Goal: Task Accomplishment & Management: Use online tool/utility

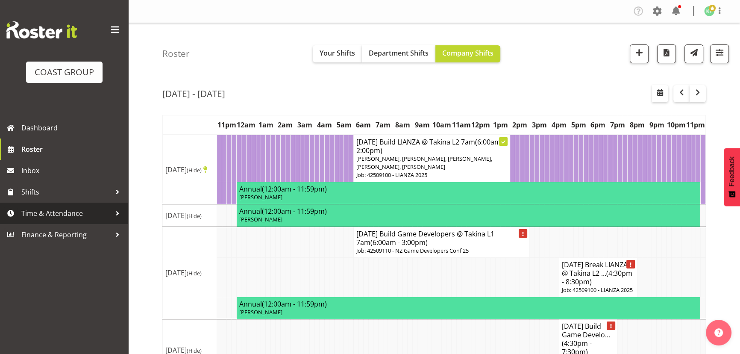
click at [69, 212] on span "Time & Attendance" at bounding box center [66, 213] width 90 height 13
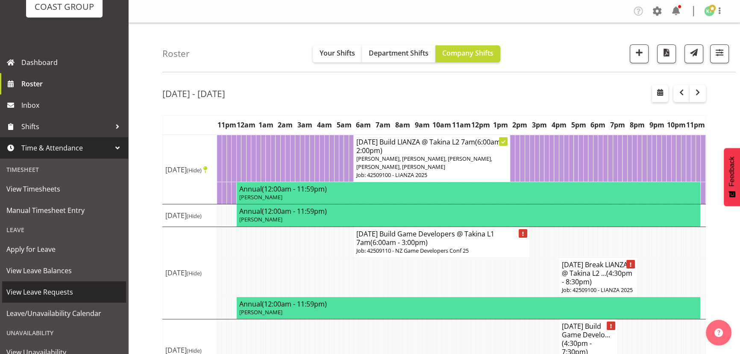
scroll to position [77, 0]
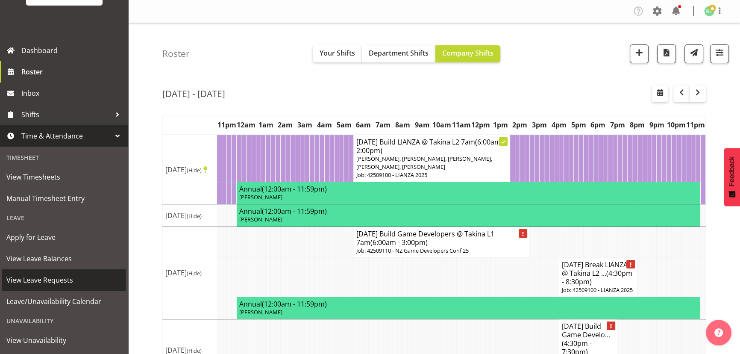
click at [79, 283] on span "View Leave Requests" at bounding box center [63, 280] width 115 height 13
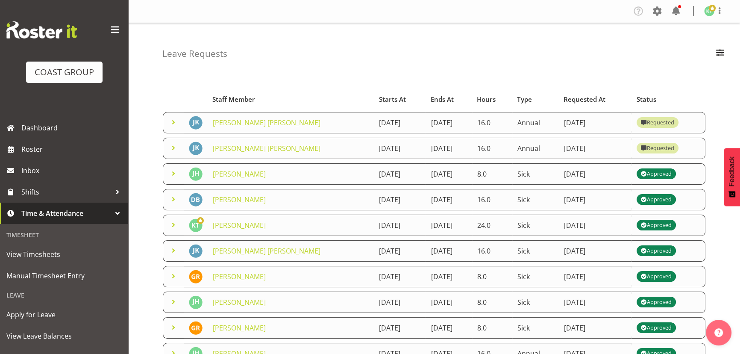
click at [174, 147] on span at bounding box center [173, 148] width 10 height 10
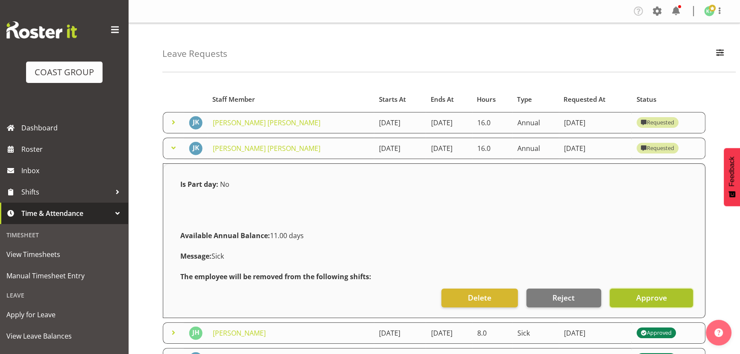
click at [663, 299] on span "Approve" at bounding box center [651, 297] width 31 height 11
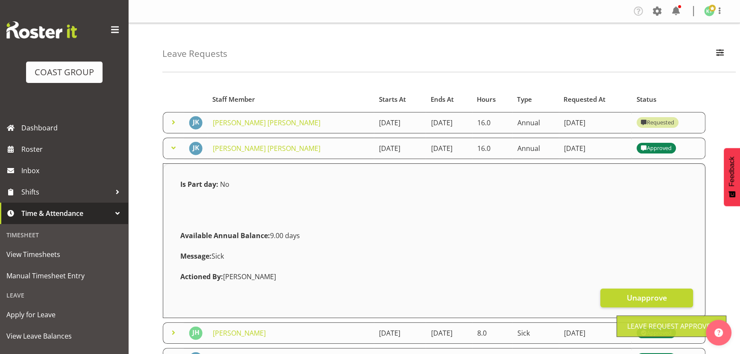
click at [175, 121] on span at bounding box center [173, 122] width 10 height 10
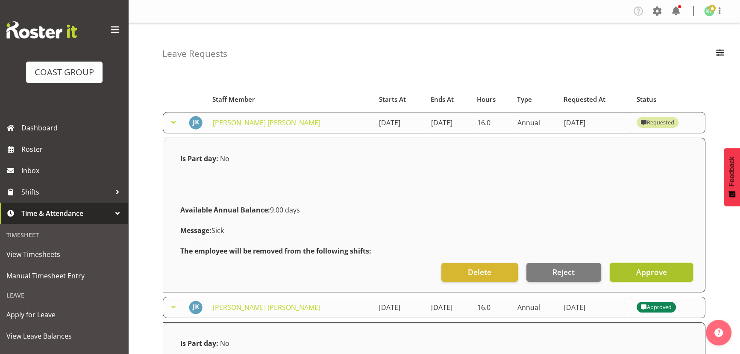
click at [671, 271] on button "Approve" at bounding box center [651, 272] width 83 height 19
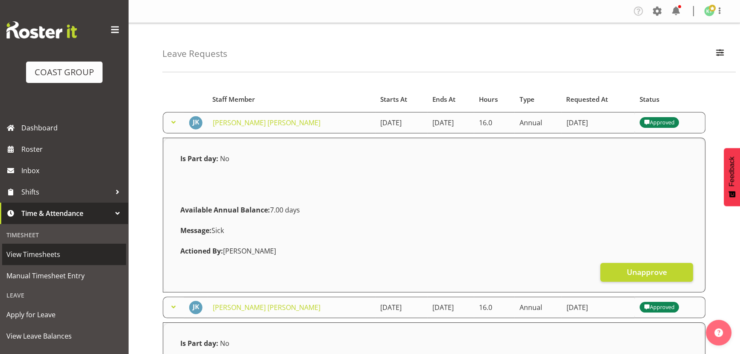
click at [63, 259] on span "View Timesheets" at bounding box center [63, 254] width 115 height 13
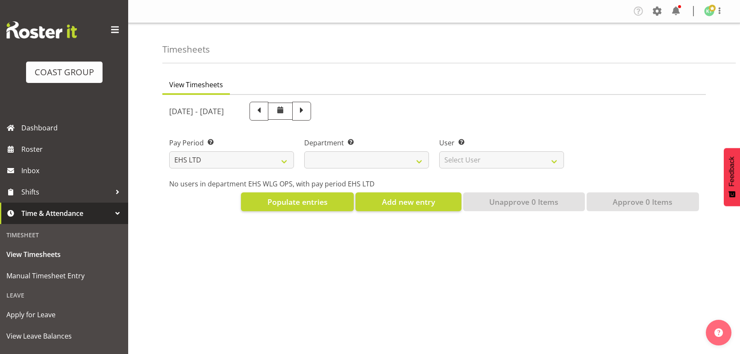
select select "7"
select select
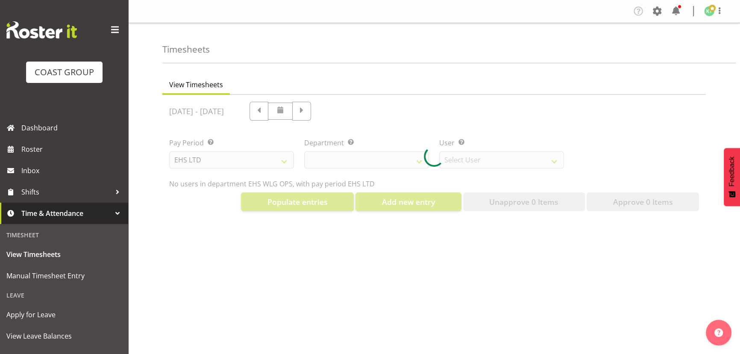
select select "10020"
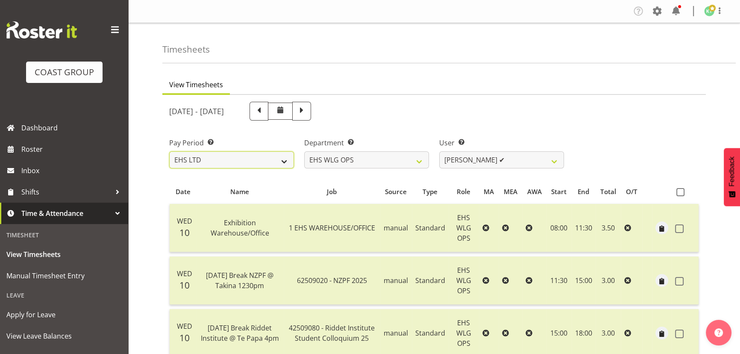
drag, startPoint x: 250, startPoint y: 159, endPoint x: 252, endPoint y: 167, distance: 8.0
click at [250, 159] on select "SLP LTD EHS LTD DW LTD VEHICLES Carlton Events Hamilton 120 Limited Wellington …" at bounding box center [231, 159] width 125 height 17
select select "6"
click at [169, 151] on select "SLP LTD EHS LTD DW LTD VEHICLES Carlton Events Hamilton 120 Limited Wellington …" at bounding box center [231, 159] width 125 height 17
select select
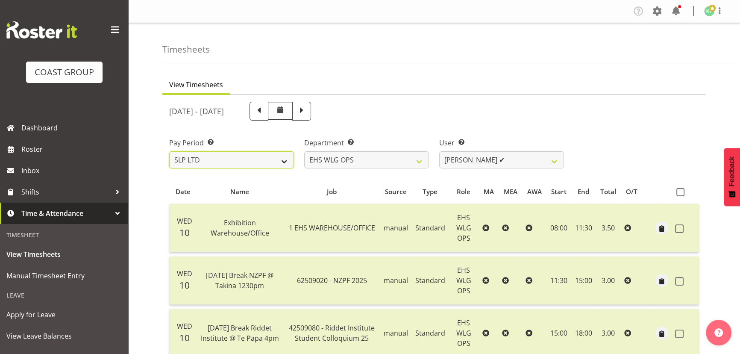
select select
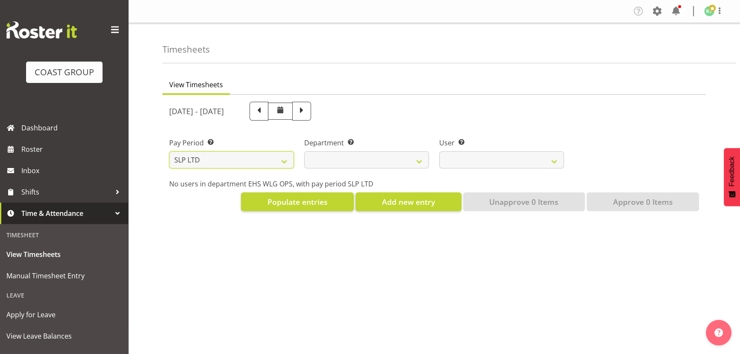
select select
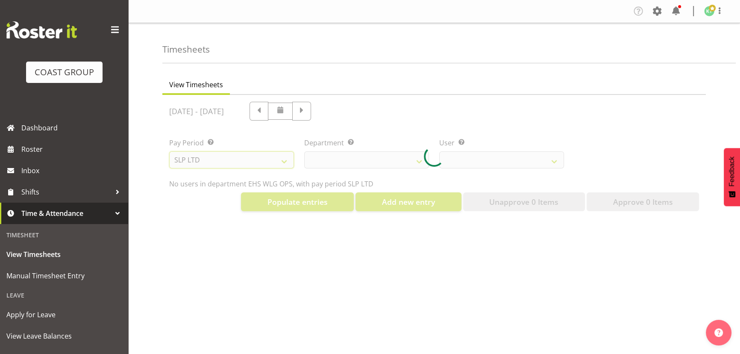
select select
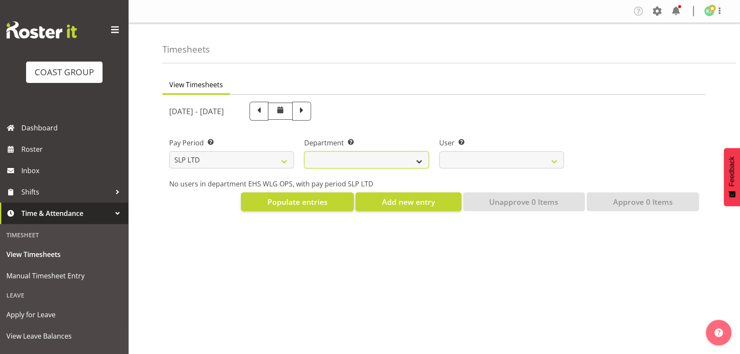
click at [399, 160] on select "SLP TRADE" at bounding box center [366, 159] width 125 height 17
select select "23"
click at [304, 151] on select "SLP TRADE" at bounding box center [366, 159] width 125 height 17
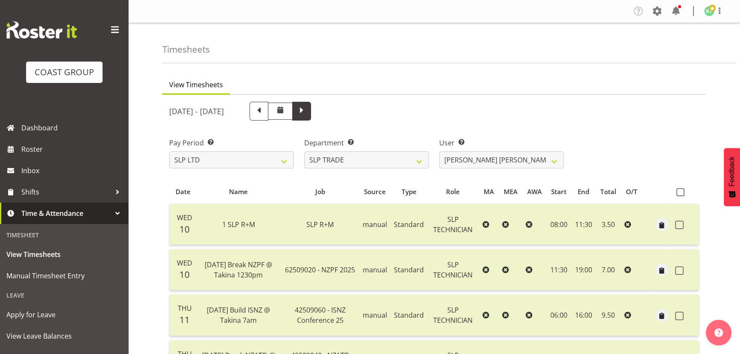
click at [307, 114] on span at bounding box center [301, 110] width 11 height 11
select select
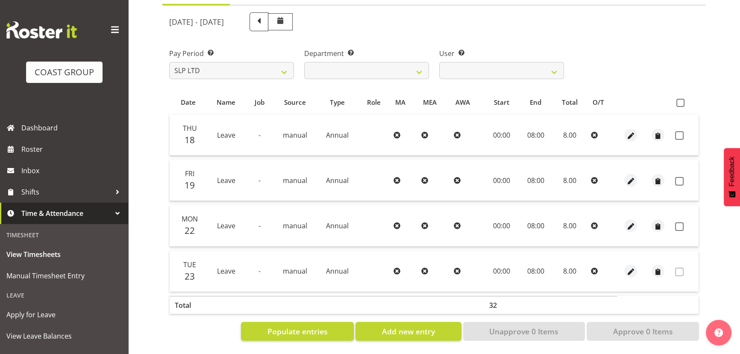
scroll to position [94, 0]
click at [88, 271] on span "Manual Timesheet Entry" at bounding box center [63, 275] width 115 height 13
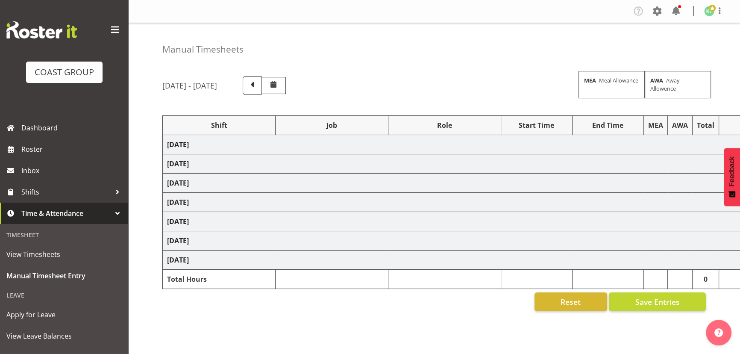
select select "81659"
select select "9690"
select select "191"
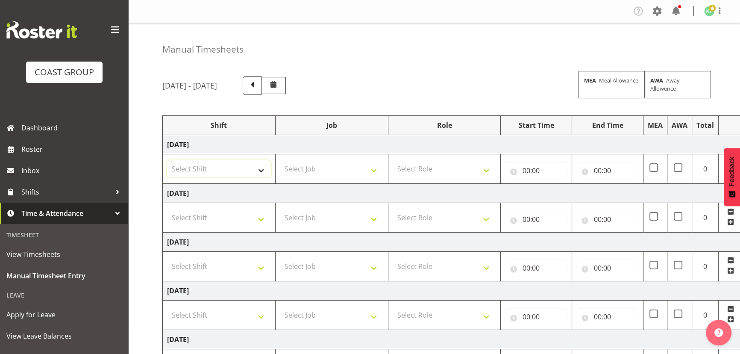
click at [242, 175] on select "Select Shift 25 Build NZPF @ Takina 7am 25 Service NZPF @ Takina [DATE] Break B…" at bounding box center [219, 168] width 104 height 17
select select "20912"
click at [167, 160] on select "Select Shift 25 Build NZPF @ Takina 7am 25 Service NZPF @ Takina [DATE] Break B…" at bounding box center [219, 168] width 104 height 17
click at [332, 166] on select "Select Job 1 Carlton Events 1 [PERSON_NAME][GEOGRAPHIC_DATA] 1 [PERSON_NAME][GE…" at bounding box center [332, 168] width 104 height 17
select select "69"
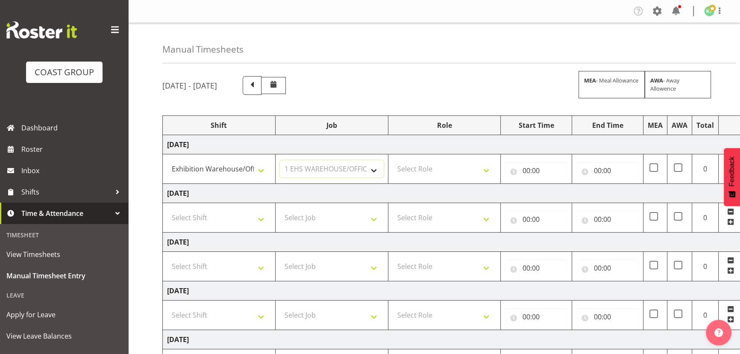
click at [280, 160] on select "Select Job 1 Carlton Events 1 [PERSON_NAME][GEOGRAPHIC_DATA] 1 [PERSON_NAME][GE…" at bounding box center [332, 168] width 104 height 17
click at [469, 172] on select "Select Role OPERATIONS MANAGER [PERSON_NAME] OPS Operations Manager Operations …" at bounding box center [445, 168] width 104 height 17
select select "191"
click at [393, 160] on select "Select Role OPERATIONS MANAGER [PERSON_NAME] OPS Operations Manager Operations …" at bounding box center [445, 168] width 104 height 17
click at [560, 168] on input "00:00" at bounding box center [536, 170] width 62 height 17
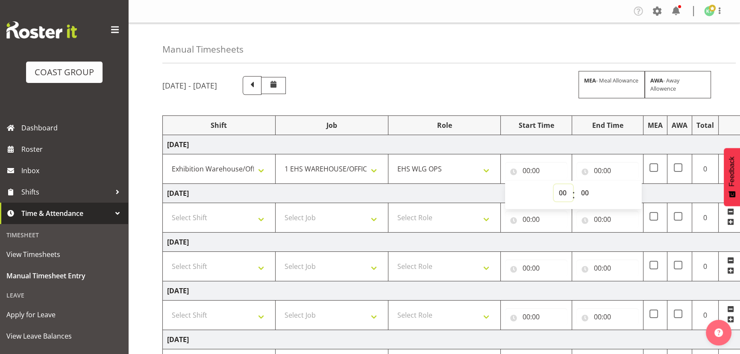
click at [563, 190] on select "00 01 02 03 04 05 06 07 08 09 10 11 12 13 14 15 16 17 18 19 20 21 22 23" at bounding box center [563, 192] width 19 height 17
select select "8"
click at [554, 184] on select "00 01 02 03 04 05 06 07 08 09 10 11 12 13 14 15 16 17 18 19 20 21 22 23" at bounding box center [563, 192] width 19 height 17
type input "08:00"
click at [618, 169] on input "00:00" at bounding box center [608, 170] width 62 height 17
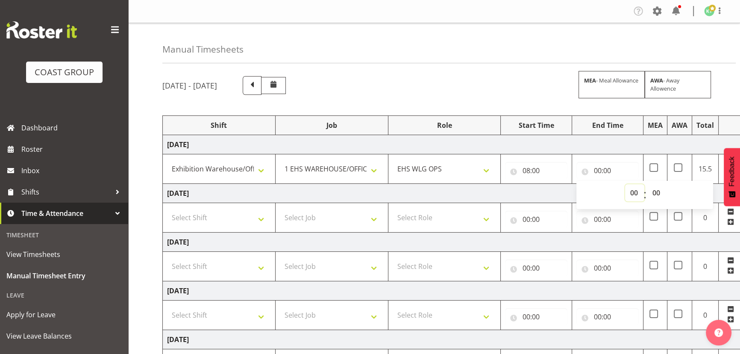
drag, startPoint x: 628, startPoint y: 190, endPoint x: 628, endPoint y: 183, distance: 6.8
click at [628, 190] on select "00 01 02 03 04 05 06 07 08 09 10 11 12 13 14 15 16 17 18 19 20 21 22 23" at bounding box center [634, 192] width 19 height 17
select select "17"
click at [625, 184] on select "00 01 02 03 04 05 06 07 08 09 10 11 12 13 14 15 16 17 18 19 20 21 22 23" at bounding box center [634, 192] width 19 height 17
type input "17:00"
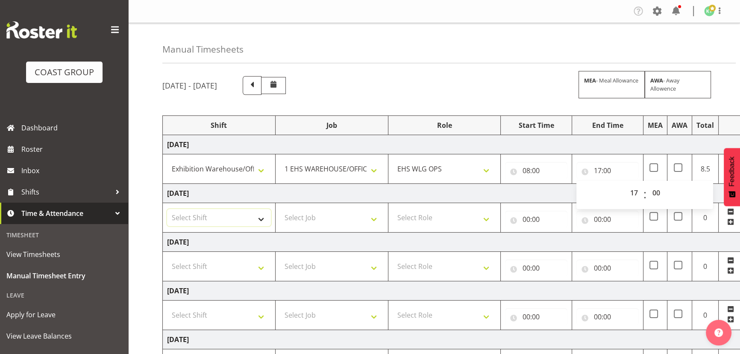
click at [224, 219] on select "Select Shift 25 Build NZPF @ Takina 7am 25 Service NZPF @ Takina [DATE] Break B…" at bounding box center [219, 217] width 104 height 17
select select "20912"
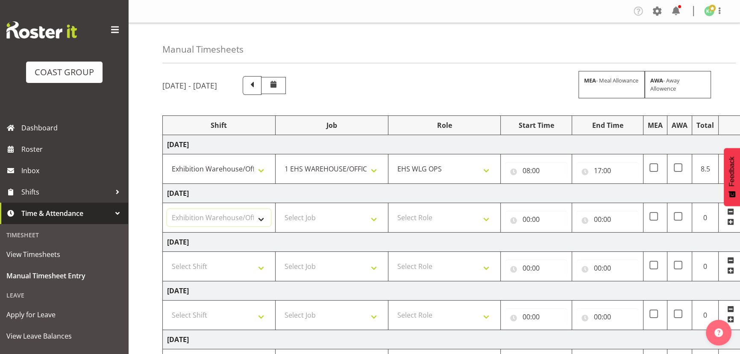
click at [167, 209] on select "Select Shift 25 Build NZPF @ Takina 7am 25 Service NZPF @ Takina [DATE] Break B…" at bounding box center [219, 217] width 104 height 17
click at [312, 210] on select "Select Job 1 Carlton Events 1 [PERSON_NAME][GEOGRAPHIC_DATA] 1 [PERSON_NAME][GE…" at bounding box center [332, 217] width 104 height 17
select select "69"
click at [280, 209] on select "Select Job 1 Carlton Events 1 [PERSON_NAME][GEOGRAPHIC_DATA] 1 [PERSON_NAME][GE…" at bounding box center [332, 217] width 104 height 17
click at [412, 207] on td "Select Role OPERATIONS MANAGER [PERSON_NAME] OPS Operations Manager Operations …" at bounding box center [444, 217] width 113 height 29
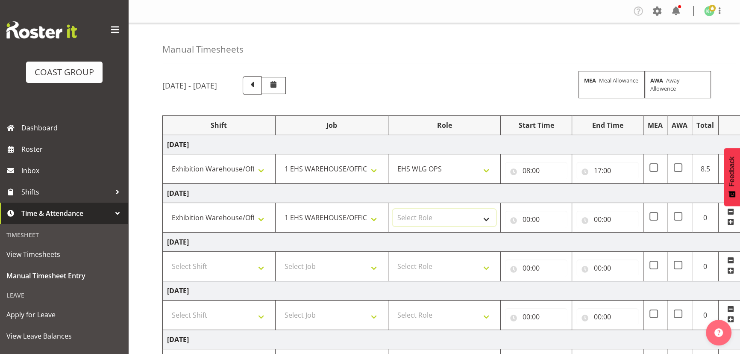
click at [413, 212] on select "Select Role OPERATIONS MANAGER [PERSON_NAME] OPS Operations Manager Operations …" at bounding box center [445, 217] width 104 height 17
select select "191"
click at [393, 209] on select "Select Role OPERATIONS MANAGER [PERSON_NAME] OPS Operations Manager Operations …" at bounding box center [445, 217] width 104 height 17
click at [542, 222] on input "00:00" at bounding box center [536, 219] width 62 height 17
drag, startPoint x: 550, startPoint y: 237, endPoint x: 552, endPoint y: 228, distance: 9.6
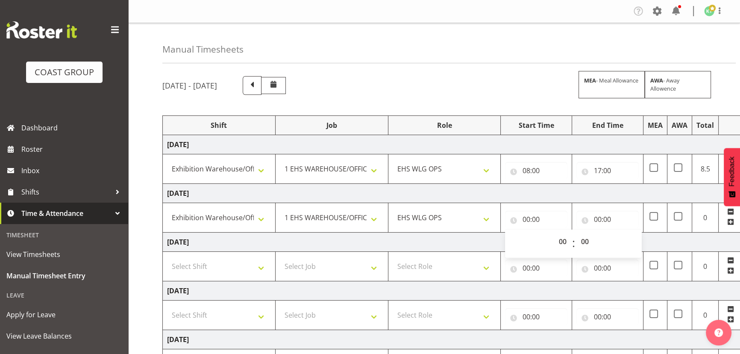
click at [551, 236] on div "00 01 02 03 04 05 06 07 08 09 10 11 12 13 14 15 16 17 18 19 20 21 22 23 : 00 01…" at bounding box center [573, 243] width 137 height 21
drag, startPoint x: 564, startPoint y: 245, endPoint x: 561, endPoint y: 233, distance: 12.4
click at [564, 245] on select "00 01 02 03 04 05 06 07 08 09 10 11 12 13 14 15 16 17 18 19 20 21 22 23" at bounding box center [563, 241] width 19 height 17
select select "8"
click at [554, 233] on select "00 01 02 03 04 05 06 07 08 09 10 11 12 13 14 15 16 17 18 19 20 21 22 23" at bounding box center [563, 241] width 19 height 17
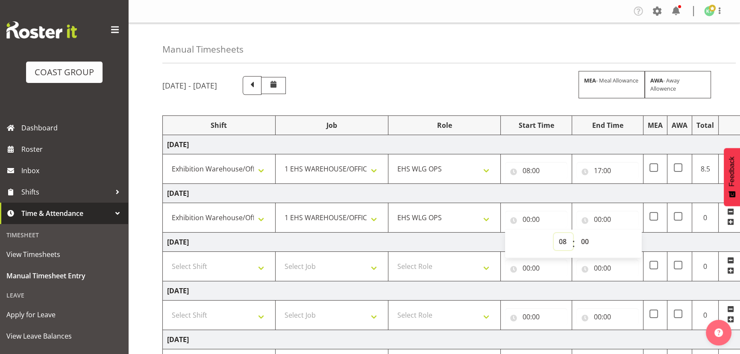
type input "08:00"
click at [620, 211] on input "00:00" at bounding box center [608, 219] width 62 height 17
click at [634, 237] on select "00 01 02 03 04 05 06 07 08 09 10 11 12 13 14 15 16 17 18 19 20 21 22 23" at bounding box center [634, 241] width 19 height 17
select select "17"
click at [625, 233] on select "00 01 02 03 04 05 06 07 08 09 10 11 12 13 14 15 16 17 18 19 20 21 22 23" at bounding box center [634, 241] width 19 height 17
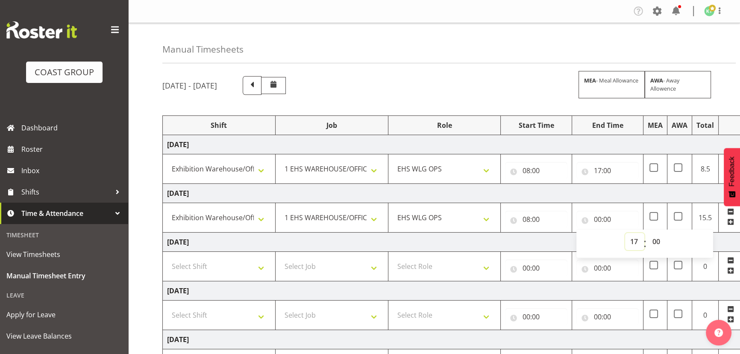
type input "17:00"
click at [604, 197] on td "[DATE]" at bounding box center [462, 193] width 598 height 19
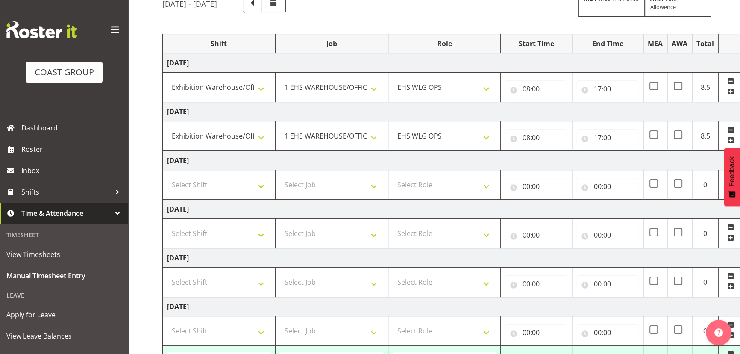
scroll to position [116, 0]
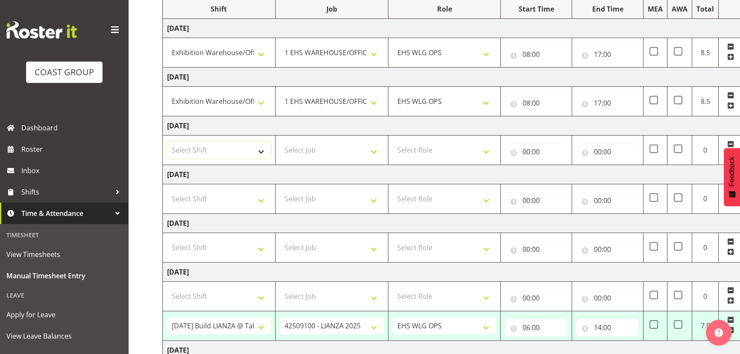
click at [201, 146] on select "Select Shift 25 Build NZPF @ Takina 7am 25 Service NZPF @ Takina [DATE] Break B…" at bounding box center [219, 149] width 104 height 17
select select "20912"
click at [167, 141] on select "Select Shift 25 Build NZPF @ Takina 7am 25 Service NZPF @ Takina [DATE] Break B…" at bounding box center [219, 149] width 104 height 17
click at [364, 154] on select "Select Job 1 Carlton Events 1 [PERSON_NAME][GEOGRAPHIC_DATA] 1 [PERSON_NAME][GE…" at bounding box center [332, 149] width 104 height 17
select select "69"
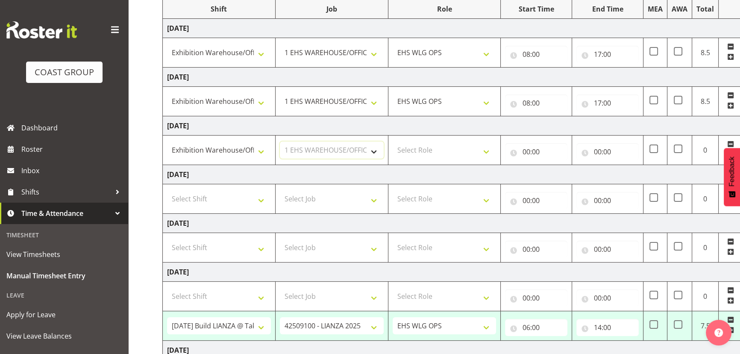
click at [280, 141] on select "Select Job 1 Carlton Events 1 [PERSON_NAME][GEOGRAPHIC_DATA] 1 [PERSON_NAME][GE…" at bounding box center [332, 149] width 104 height 17
click at [428, 147] on select "Select Role OPERATIONS MANAGER [PERSON_NAME] OPS Operations Manager Operations …" at bounding box center [445, 149] width 104 height 17
select select "191"
click at [393, 141] on select "Select Role OPERATIONS MANAGER [PERSON_NAME] OPS Operations Manager Operations …" at bounding box center [445, 149] width 104 height 17
click at [559, 147] on input "00:00" at bounding box center [536, 151] width 62 height 17
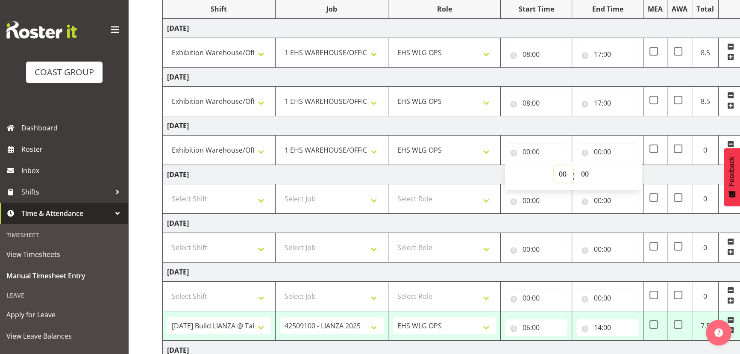
click at [565, 170] on select "00 01 02 03 04 05 06 07 08 09 10 11 12 13 14 15 16 17 18 19 20 21 22 23" at bounding box center [563, 173] width 19 height 17
select select "8"
click at [554, 165] on select "00 01 02 03 04 05 06 07 08 09 10 11 12 13 14 15 16 17 18 19 20 21 22 23" at bounding box center [563, 173] width 19 height 17
type input "08:00"
click at [624, 151] on input "00:00" at bounding box center [608, 151] width 62 height 17
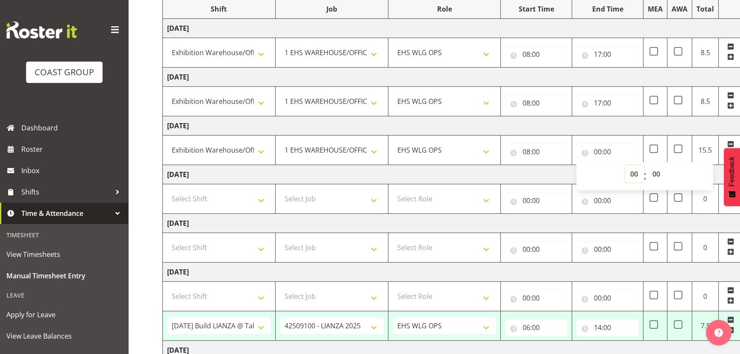
click at [633, 169] on select "00 01 02 03 04 05 06 07 08 09 10 11 12 13 14 15 16 17 18 19 20 21 22 23" at bounding box center [634, 173] width 19 height 17
select select "17"
click at [625, 165] on select "00 01 02 03 04 05 06 07 08 09 10 11 12 13 14 15 16 17 18 19 20 21 22 23" at bounding box center [634, 173] width 19 height 17
type input "17:00"
click at [178, 197] on select "Select Shift 25 Build NZPF @ Takina 7am 25 Service NZPF @ Takina [DATE] Break B…" at bounding box center [219, 198] width 104 height 17
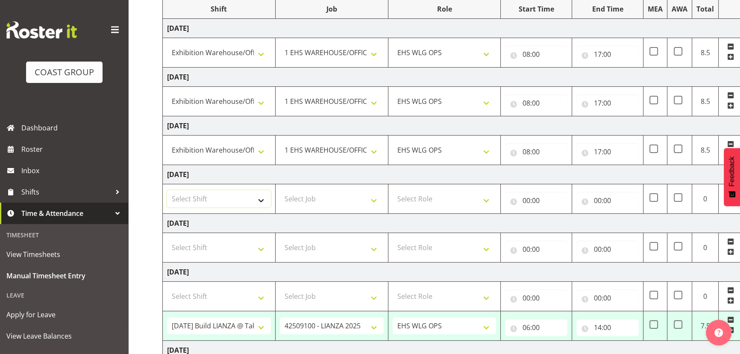
select select "20912"
click at [167, 190] on select "Select Shift 25 Build NZPF @ Takina 7am 25 Service NZPF @ Takina [DATE] Break B…" at bounding box center [219, 198] width 104 height 17
click at [315, 200] on select "Select Job 1 Carlton Events 1 [PERSON_NAME][GEOGRAPHIC_DATA] 1 [PERSON_NAME][GE…" at bounding box center [332, 198] width 104 height 17
select select "69"
click at [280, 190] on select "Select Job 1 Carlton Events 1 [PERSON_NAME][GEOGRAPHIC_DATA] 1 [PERSON_NAME][GE…" at bounding box center [332, 198] width 104 height 17
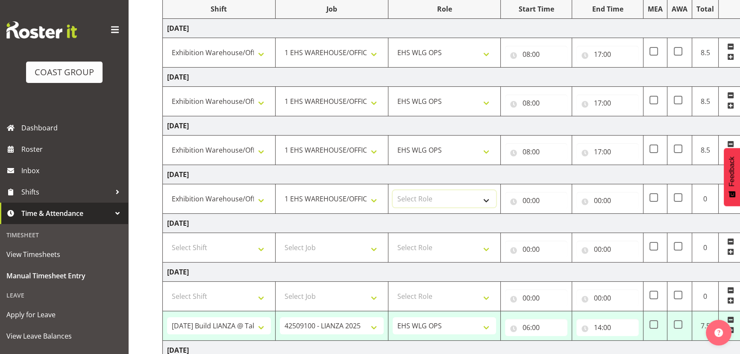
click at [424, 200] on select "Select Role OPERATIONS MANAGER [PERSON_NAME] OPS Operations Manager Operations …" at bounding box center [445, 198] width 104 height 17
select select "191"
click at [393, 190] on select "Select Role OPERATIONS MANAGER [PERSON_NAME] OPS Operations Manager Operations …" at bounding box center [445, 198] width 104 height 17
click at [547, 196] on input "00:00" at bounding box center [536, 200] width 62 height 17
click at [565, 215] on select "00 01 02 03 04 05 06 07 08 09 10 11 12 13 14 15 16 17 18 19 20 21 22 23" at bounding box center [563, 222] width 19 height 17
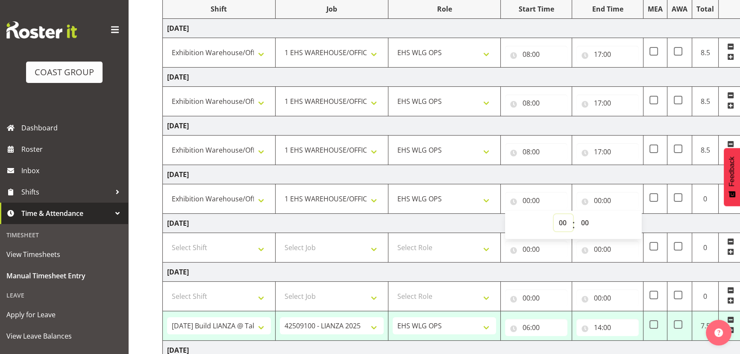
select select "8"
click at [554, 214] on select "00 01 02 03 04 05 06 07 08 09 10 11 12 13 14 15 16 17 18 19 20 21 22 23" at bounding box center [563, 222] width 19 height 17
type input "08:00"
click at [600, 200] on input "00:00" at bounding box center [608, 200] width 62 height 17
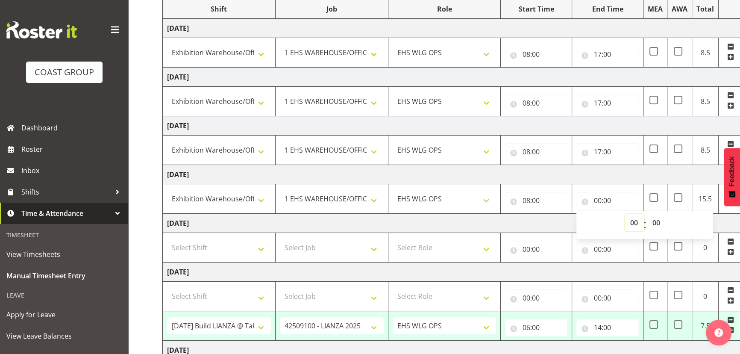
drag, startPoint x: 629, startPoint y: 225, endPoint x: 631, endPoint y: 213, distance: 12.1
click at [629, 225] on select "00 01 02 03 04 05 06 07 08 09 10 11 12 13 14 15 16 17 18 19 20 21 22 23" at bounding box center [634, 222] width 19 height 17
select select "12"
click at [625, 214] on select "00 01 02 03 04 05 06 07 08 09 10 11 12 13 14 15 16 17 18 19 20 21 22 23" at bounding box center [634, 222] width 19 height 17
type input "12:00"
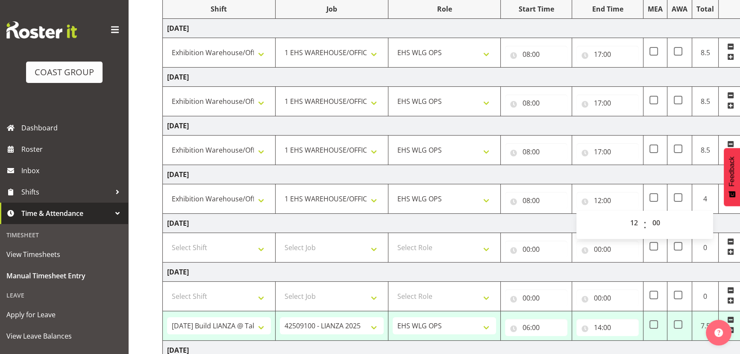
click at [587, 180] on td "[DATE]" at bounding box center [462, 174] width 598 height 19
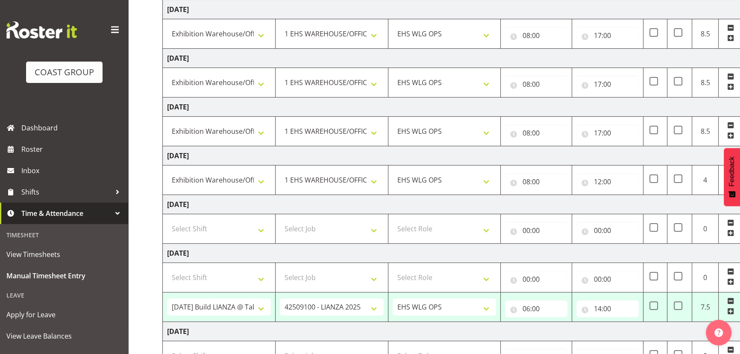
scroll to position [204, 0]
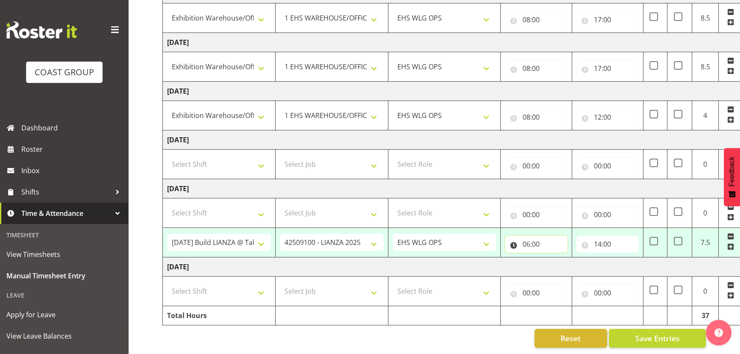
click at [552, 244] on input "06:00" at bounding box center [536, 244] width 62 height 17
click at [556, 258] on select "00 01 02 03 04 05 06 07 08 09 10 11 12 13 14 15 16 17 18 19 20 21 22 23" at bounding box center [563, 266] width 19 height 17
select select "7"
click at [554, 258] on select "00 01 02 03 04 05 06 07 08 09 10 11 12 13 14 15 16 17 18 19 20 21 22 23" at bounding box center [563, 266] width 19 height 17
type input "07:00"
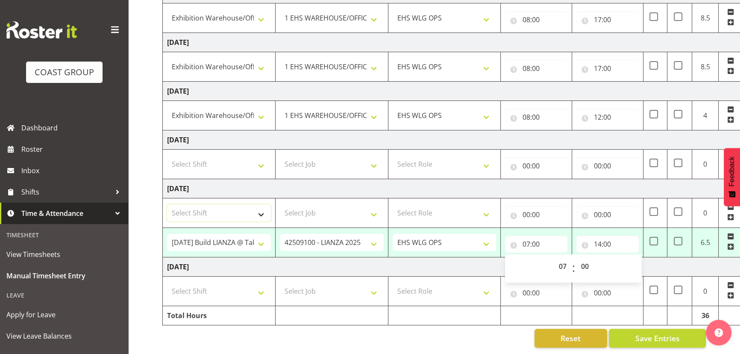
click at [192, 212] on select "Select Shift 25 Build NZPF @ Takina 7am 25 Service NZPF @ Takina [DATE] Break B…" at bounding box center [219, 212] width 104 height 17
select select "20912"
click at [167, 204] on select "25 Build NZPF @ Takina 7am 25 Service NZPF @ Takina [DATE] Break Beervana @ Sta…" at bounding box center [219, 212] width 104 height 17
click at [316, 210] on select "Select Job 1 Carlton Events 1 [PERSON_NAME][GEOGRAPHIC_DATA] 1 [PERSON_NAME][GE…" at bounding box center [332, 212] width 104 height 17
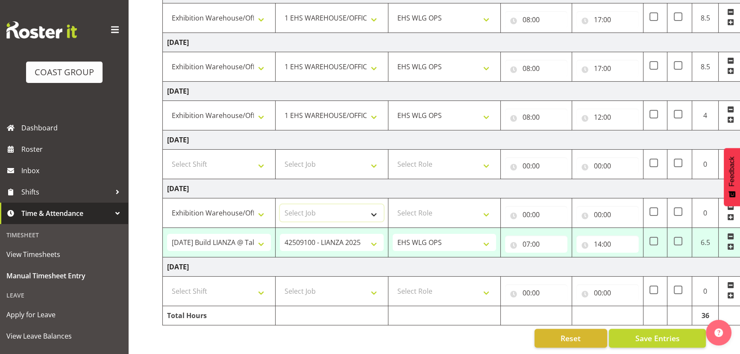
select select "69"
click at [280, 204] on select "Select Job 1 Carlton Events 1 [PERSON_NAME][GEOGRAPHIC_DATA] 1 [PERSON_NAME][GE…" at bounding box center [332, 212] width 104 height 17
click at [481, 217] on td "Select Role OPERATIONS MANAGER [PERSON_NAME] OPS Operations Manager Operations …" at bounding box center [444, 212] width 113 height 29
click at [480, 212] on select "Select Role OPERATIONS MANAGER [PERSON_NAME] OPS Operations Manager Operations …" at bounding box center [445, 212] width 104 height 17
select select "191"
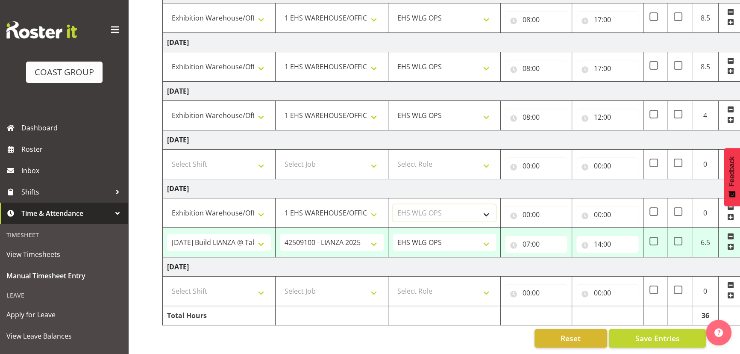
click at [393, 204] on select "Select Role OPERATIONS MANAGER [PERSON_NAME] OPS Operations Manager Operations …" at bounding box center [445, 212] width 104 height 17
click at [542, 213] on input "00:00" at bounding box center [536, 214] width 62 height 17
click at [565, 233] on select "00 01 02 03 04 05 06 07 08 09 10 11 12 13 14 15 16 17 18 19 20 21 22 23" at bounding box center [563, 236] width 19 height 17
select select "14"
click at [554, 228] on select "00 01 02 03 04 05 06 07 08 09 10 11 12 13 14 15 16 17 18 19 20 21 22 23" at bounding box center [563, 236] width 19 height 17
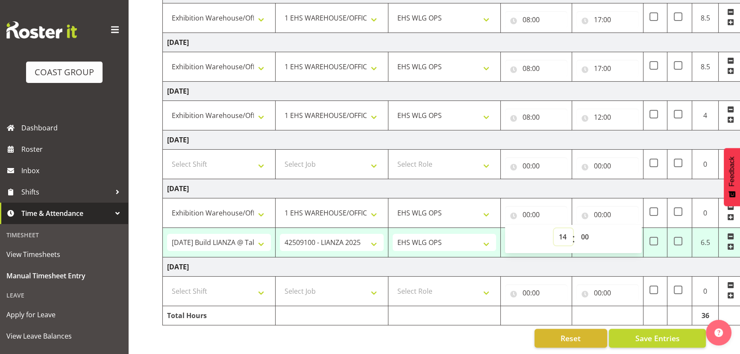
type input "14:00"
click at [624, 209] on input "00:00" at bounding box center [608, 214] width 62 height 17
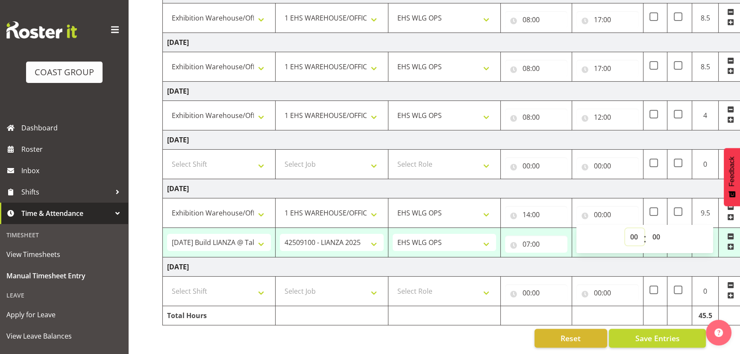
click at [625, 228] on select "00 01 02 03 04 05 06 07 08 09 10 11 12 13 14 15 16 17 18 19 20 21 22 23" at bounding box center [634, 236] width 19 height 17
select select "17"
click at [625, 228] on select "00 01 02 03 04 05 06 07 08 09 10 11 12 13 14 15 16 17 18 19 20 21 22 23" at bounding box center [634, 236] width 19 height 17
type input "17:00"
click at [189, 285] on select "Select Shift 25 Build NZPF @ Takina 7am 25 Service NZPF @ Takina [DATE] Break B…" at bounding box center [219, 291] width 104 height 17
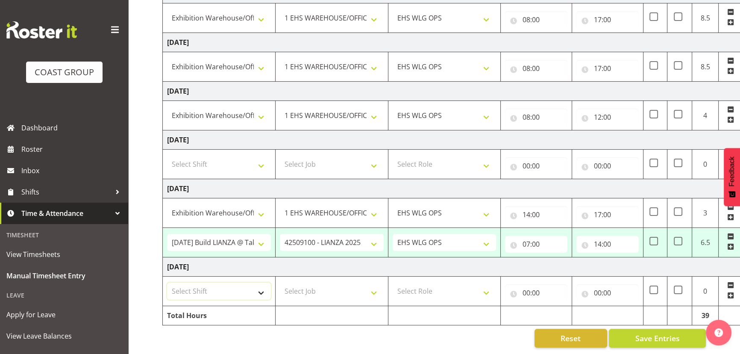
select select "20912"
click at [167, 283] on select "Select Shift 25 Build NZPF @ Takina 7am 25 Service NZPF @ Takina [DATE] Break B…" at bounding box center [219, 291] width 104 height 17
click at [297, 289] on select "Select Job 1 Carlton Events 1 [PERSON_NAME][GEOGRAPHIC_DATA] 1 [PERSON_NAME][GE…" at bounding box center [332, 291] width 104 height 17
select select "69"
click at [280, 283] on select "Select Job 1 Carlton Events 1 [PERSON_NAME][GEOGRAPHIC_DATA] 1 [PERSON_NAME][GE…" at bounding box center [332, 291] width 104 height 17
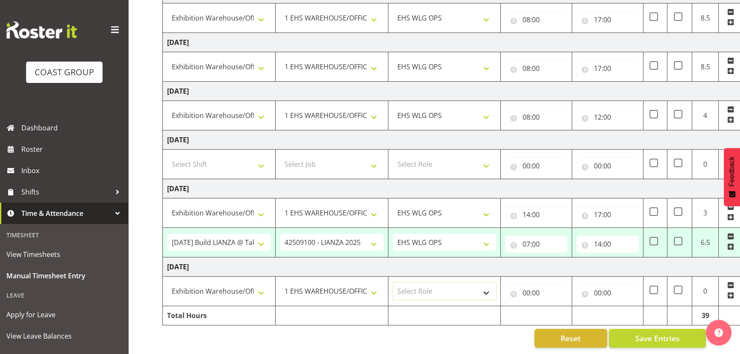
click at [456, 283] on select "Select Role OPERATIONS MANAGER [PERSON_NAME] OPS Operations Manager Operations …" at bounding box center [445, 291] width 104 height 17
select select "191"
click at [393, 283] on select "Select Role OPERATIONS MANAGER [PERSON_NAME] OPS Operations Manager Operations …" at bounding box center [445, 291] width 104 height 17
click at [547, 286] on input "00:00" at bounding box center [536, 292] width 62 height 17
drag, startPoint x: 560, startPoint y: 309, endPoint x: 552, endPoint y: 229, distance: 79.9
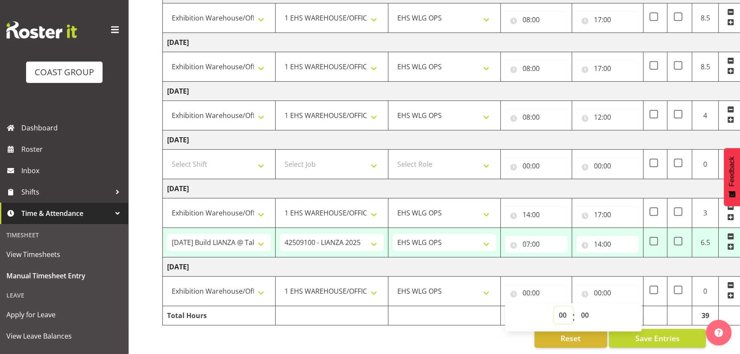
click at [560, 308] on select "00 01 02 03 04 05 06 07 08 09 10 11 12 13 14 15 16 17 18 19 20 21 22 23" at bounding box center [563, 314] width 19 height 17
select select "8"
click at [554, 306] on select "00 01 02 03 04 05 06 07 08 09 10 11 12 13 14 15 16 17 18 19 20 21 22 23" at bounding box center [563, 314] width 19 height 17
type input "08:00"
click at [604, 289] on input "00:00" at bounding box center [608, 292] width 62 height 17
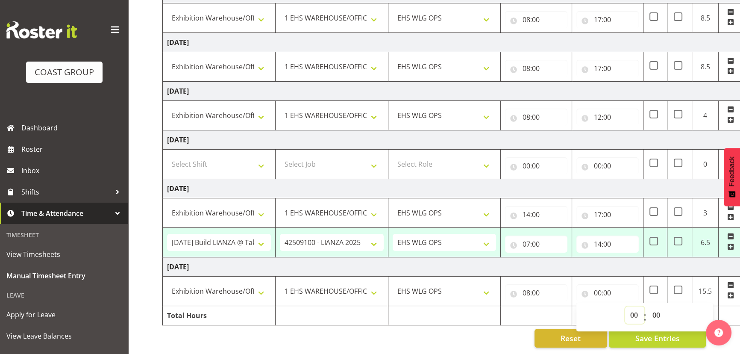
click at [635, 306] on select "00 01 02 03 04 05 06 07 08 09 10 11 12 13 14 15 16 17 18 19 20 21 22 23" at bounding box center [634, 314] width 19 height 17
select select "17"
click at [625, 306] on select "00 01 02 03 04 05 06 07 08 09 10 11 12 13 14 15 16 17 18 19 20 21 22 23" at bounding box center [634, 314] width 19 height 17
type input "17:00"
click at [639, 266] on td "[DATE]" at bounding box center [462, 266] width 598 height 19
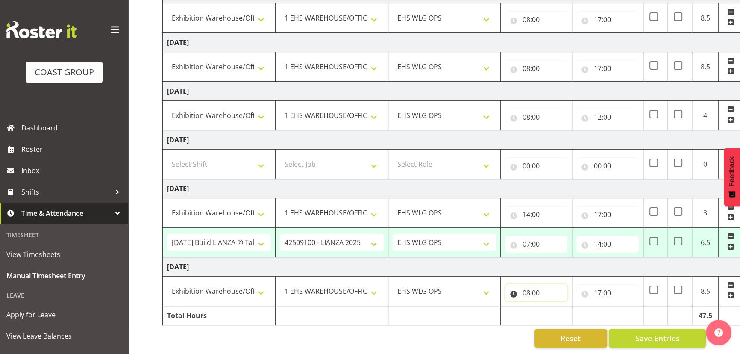
click at [550, 291] on input "08:00" at bounding box center [536, 292] width 62 height 17
click at [551, 309] on div "00 01 02 03 04 05 06 07 08 09 10 11 12 13 14 15 16 17 18 19 20 21 22 23 : 00 01…" at bounding box center [573, 316] width 137 height 21
click at [559, 309] on select "00 01 02 03 04 05 06 07 08 09 10 11 12 13 14 15 16 17 18 19 20 21 22 23" at bounding box center [563, 314] width 19 height 17
select select "7"
click at [554, 306] on select "00 01 02 03 04 05 06 07 08 09 10 11 12 13 14 15 16 17 18 19 20 21 22 23" at bounding box center [563, 314] width 19 height 17
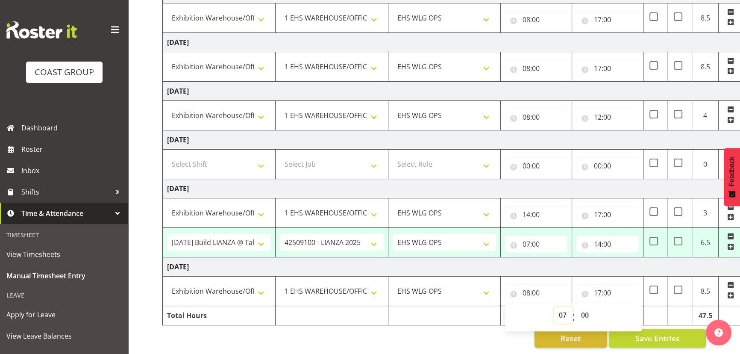
type input "07:00"
click at [551, 181] on td "[DATE]" at bounding box center [462, 188] width 598 height 19
click at [669, 333] on span "Save Entries" at bounding box center [657, 338] width 44 height 11
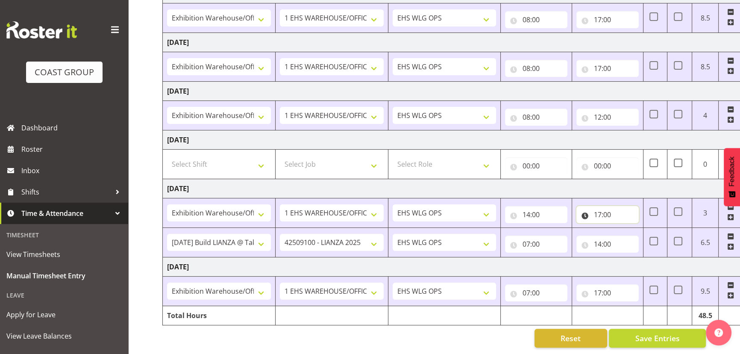
click at [603, 214] on input "17:00" at bounding box center [608, 214] width 62 height 17
click at [641, 228] on select "00 01 02 03 04 05 06 07 08 09 10 11 12 13 14 15 16 17 18 19 20 21 22 23" at bounding box center [634, 236] width 19 height 17
select select "18"
click at [625, 228] on select "00 01 02 03 04 05 06 07 08 09 10 11 12 13 14 15 16 17 18 19 20 21 22 23" at bounding box center [634, 236] width 19 height 17
type input "18:00"
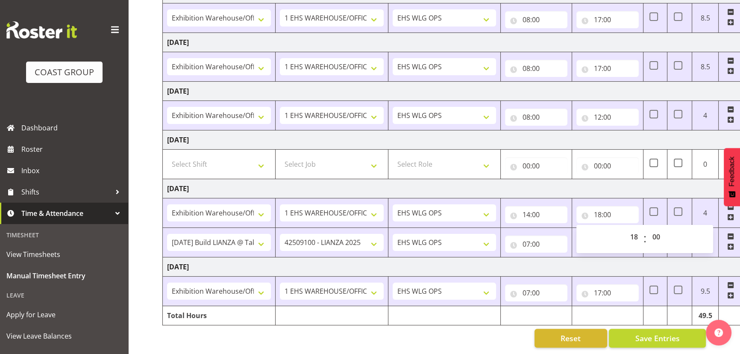
click at [638, 186] on td "[DATE]" at bounding box center [462, 188] width 598 height 19
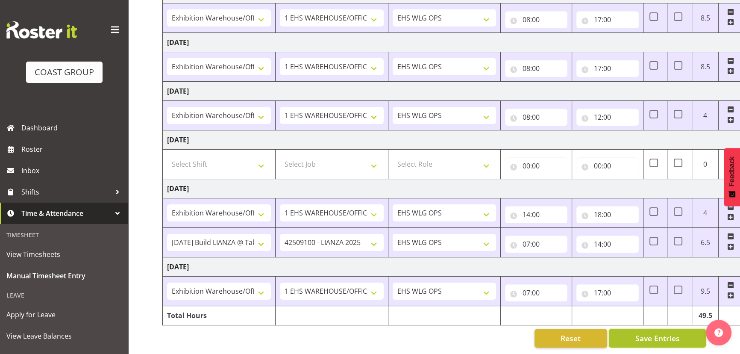
click at [657, 333] on span "Save Entries" at bounding box center [657, 338] width 44 height 11
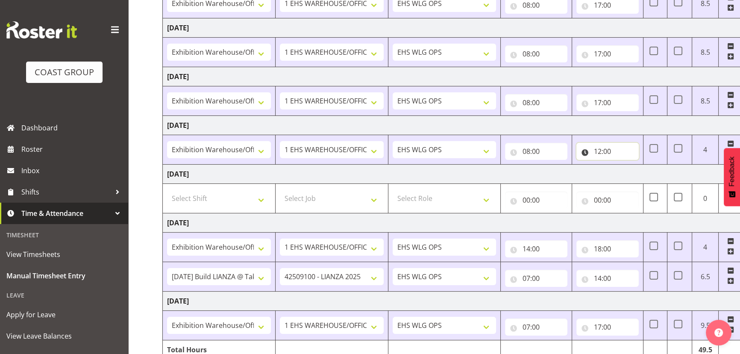
click at [609, 158] on input "12:00" at bounding box center [608, 151] width 62 height 17
click at [660, 175] on select "00 01 02 03 04 05 06 07 08 09 10 11 12 13 14 15 16 17 18 19 20 21 22 23 24 25 2…" at bounding box center [657, 173] width 19 height 17
select select "30"
click at [648, 165] on select "00 01 02 03 04 05 06 07 08 09 10 11 12 13 14 15 16 17 18 19 20 21 22 23 24 25 2…" at bounding box center [657, 173] width 19 height 17
type input "12:30"
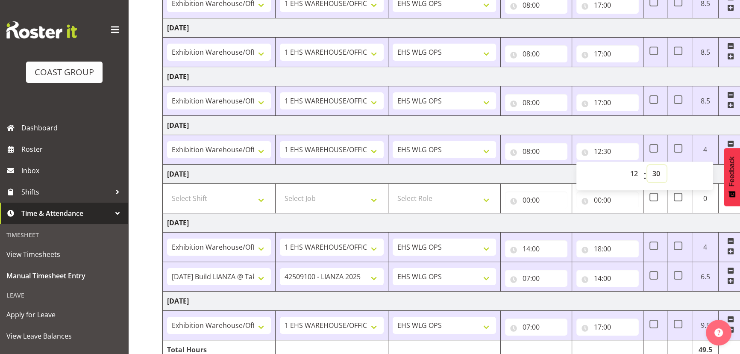
click at [655, 167] on select "00 01 02 03 04 05 06 07 08 09 10 11 12 13 14 15 16 17 18 19 20 21 22 23 24 25 2…" at bounding box center [657, 173] width 19 height 17
select select "0"
click at [648, 165] on select "00 01 02 03 04 05 06 07 08 09 10 11 12 13 14 15 16 17 18 19 20 21 22 23 24 25 2…" at bounding box center [657, 173] width 19 height 17
type input "12:00"
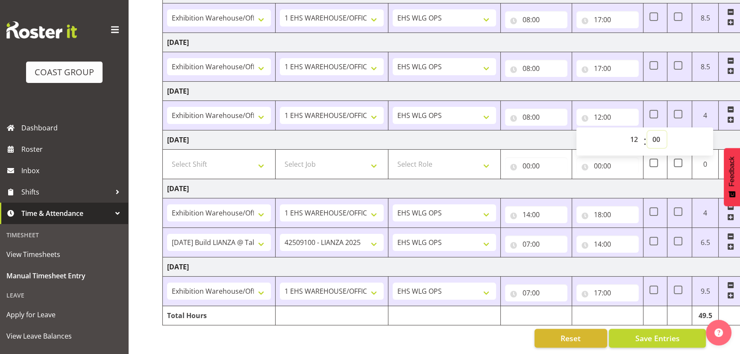
scroll to position [204, 0]
click at [594, 188] on td "[DATE]" at bounding box center [462, 188] width 598 height 19
click at [551, 241] on input "07:00" at bounding box center [536, 244] width 62 height 17
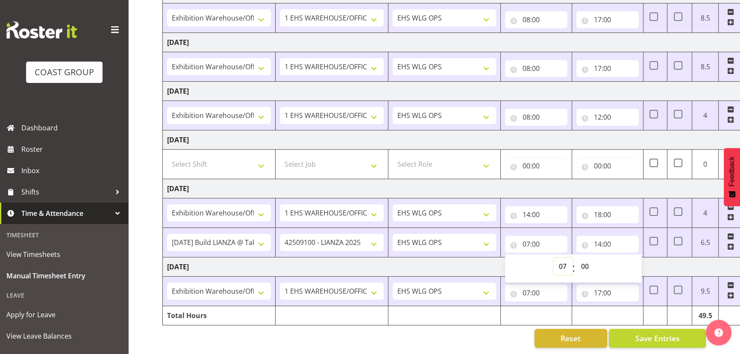
click at [568, 261] on select "00 01 02 03 04 05 06 07 08 09 10 11 12 13 14 15 16 17 18 19 20 21 22 23" at bounding box center [563, 266] width 19 height 17
select select "6"
click at [554, 258] on select "00 01 02 03 04 05 06 07 08 09 10 11 12 13 14 15 16 17 18 19 20 21 22 23" at bounding box center [563, 266] width 19 height 17
type input "06:00"
click at [585, 262] on select "00 01 02 03 04 05 06 07 08 09 10 11 12 13 14 15 16 17 18 19 20 21 22 23 24 25 2…" at bounding box center [585, 266] width 19 height 17
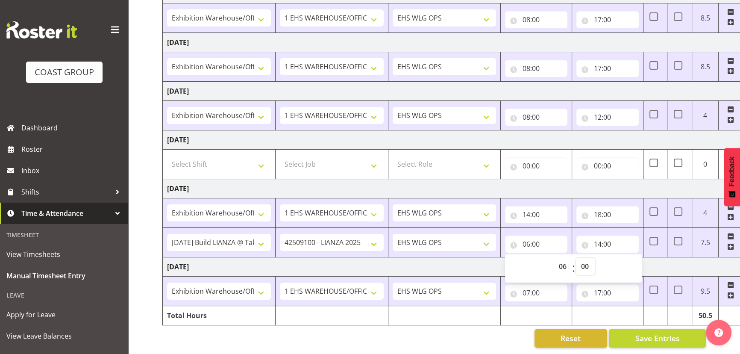
select select "30"
click at [576, 258] on select "00 01 02 03 04 05 06 07 08 09 10 11 12 13 14 15 16 17 18 19 20 21 22 23 24 25 2…" at bounding box center [585, 266] width 19 height 17
type input "06:30"
click at [694, 267] on td "[DATE]" at bounding box center [462, 266] width 598 height 19
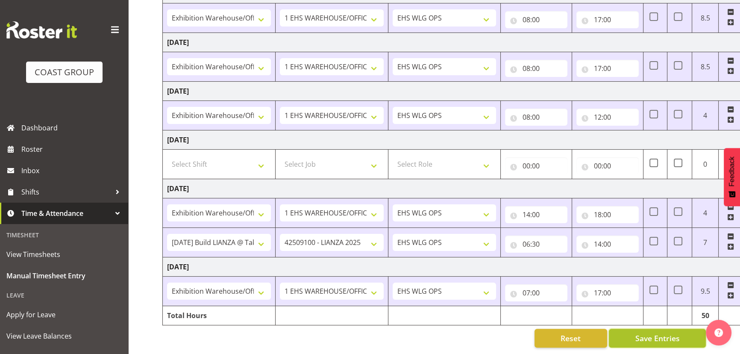
click at [695, 329] on button "Save Entries" at bounding box center [657, 338] width 97 height 19
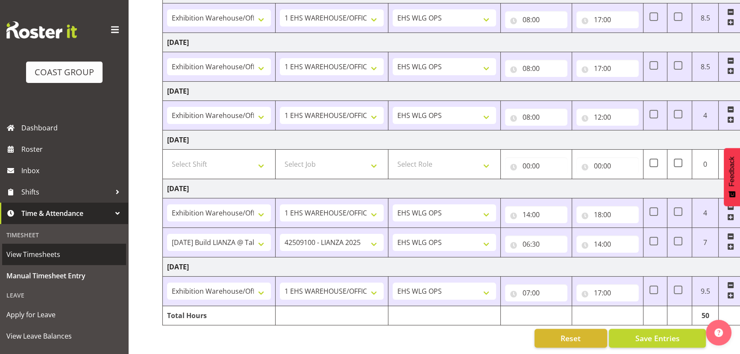
click at [87, 259] on span "View Timesheets" at bounding box center [63, 254] width 115 height 13
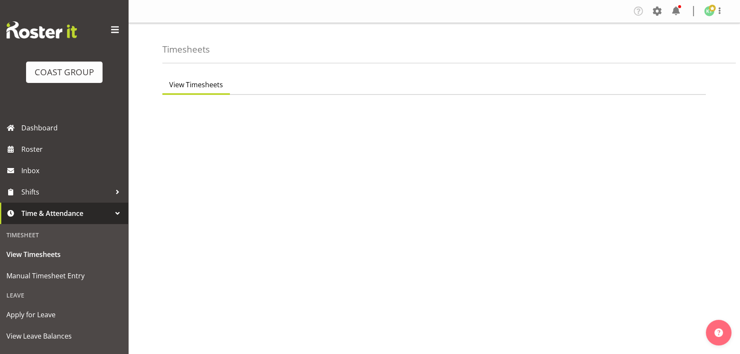
select select "7"
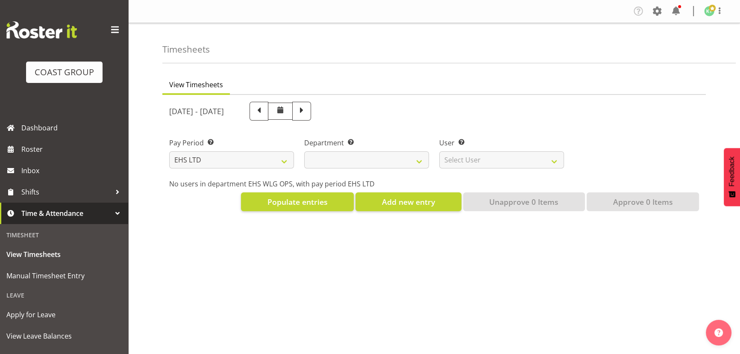
select select
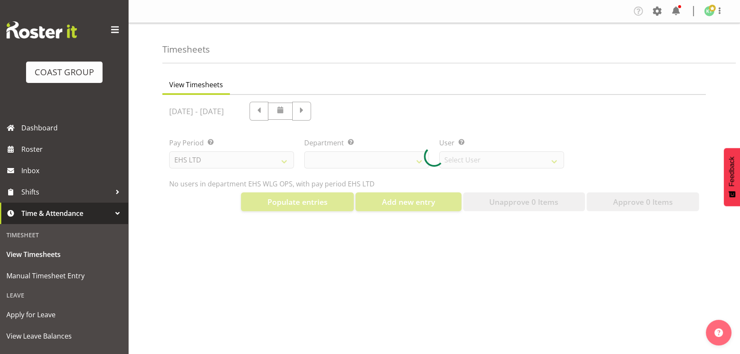
select select "10020"
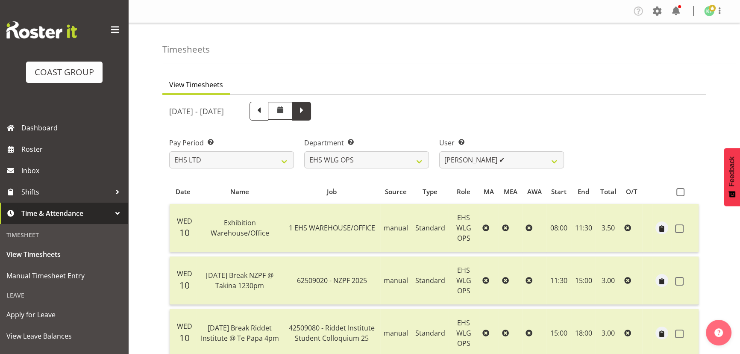
click at [307, 112] on span at bounding box center [301, 110] width 11 height 11
select select
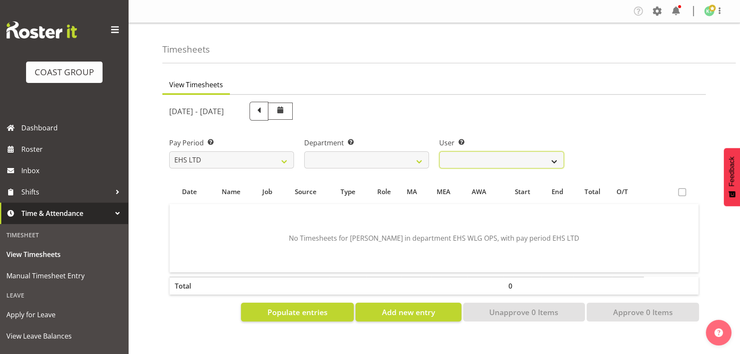
click at [487, 167] on select "Ashton Staats ❌ Darryl Burns ❌ Geoffrey Robertson ❌ Jackson Howsan ❌ Kade Tiati…" at bounding box center [501, 159] width 125 height 17
click at [439, 151] on select "Ashton Staats ❌ Darryl Burns ❌ Geoffrey Robertson ❌ Jackson Howsan ❌ Kade Tiati…" at bounding box center [501, 159] width 125 height 17
click at [497, 162] on select "Ashton Staats ❌ Darryl Burns ❌ Geoffrey Robertson ❌ Jackson Howsan ❌ Kade Tiati…" at bounding box center [501, 159] width 125 height 17
click at [439, 151] on select "Ashton Staats ❌ Darryl Burns ❌ Geoffrey Robertson ❌ Jackson Howsan ❌ Kade Tiati…" at bounding box center [501, 159] width 125 height 17
drag, startPoint x: 510, startPoint y: 158, endPoint x: 510, endPoint y: 166, distance: 8.1
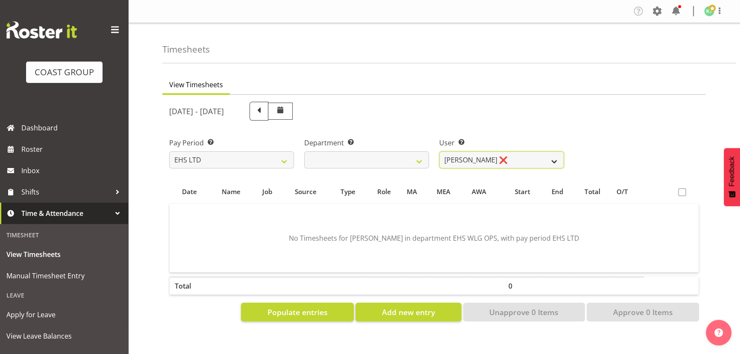
click at [510, 158] on select "Ashton Staats ❌ Darryl Burns ❌ Geoffrey Robertson ❌ Jackson Howsan ❌ Kade Tiati…" at bounding box center [501, 159] width 125 height 17
click at [439, 151] on select "Ashton Staats ❌ Darryl Burns ❌ Geoffrey Robertson ❌ Jackson Howsan ❌ Kade Tiati…" at bounding box center [501, 159] width 125 height 17
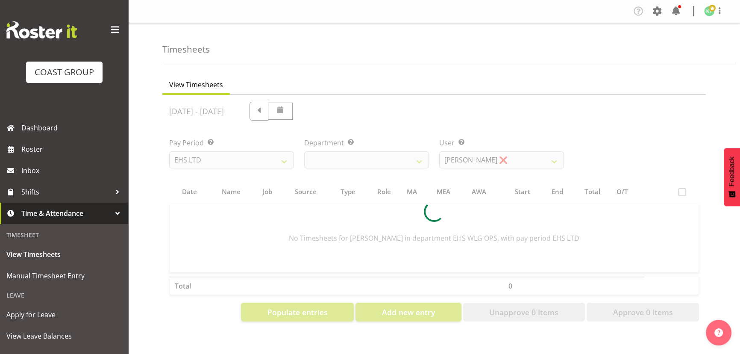
click at [517, 158] on div at bounding box center [434, 211] width 544 height 233
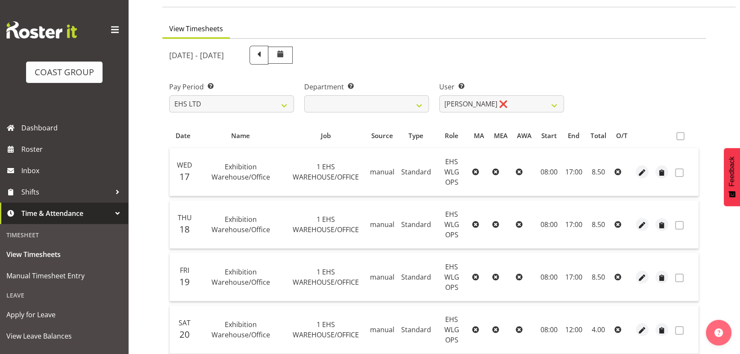
scroll to position [53, 0]
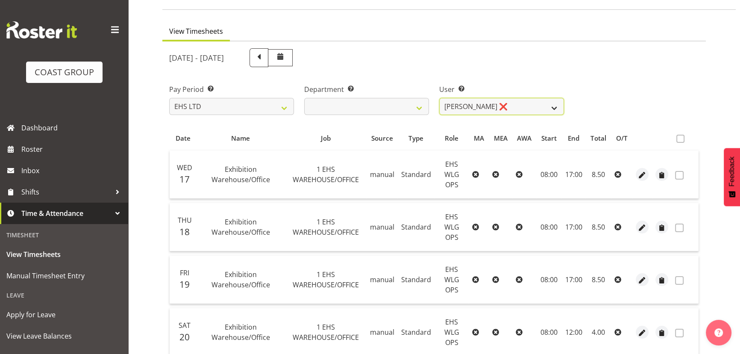
click at [519, 112] on select "Ashton Staats ❌ Darryl Burns ❌ Geoffrey Robertson ❌ Jackson Howsan ❌ Kade Tiati…" at bounding box center [501, 106] width 125 height 17
click at [439, 98] on select "Ashton Staats ❌ Darryl Burns ❌ Geoffrey Robertson ❌ Jackson Howsan ❌ Kade Tiati…" at bounding box center [501, 106] width 125 height 17
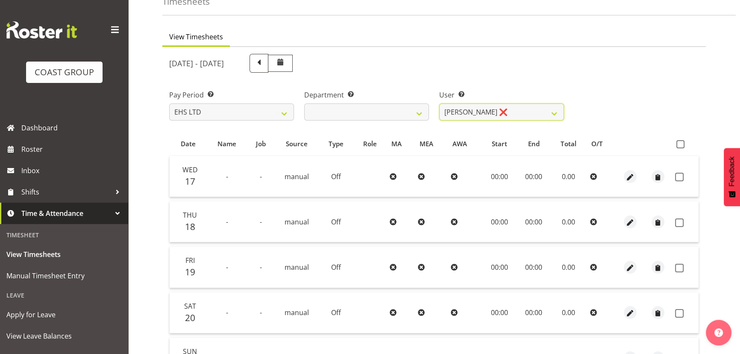
scroll to position [0, 0]
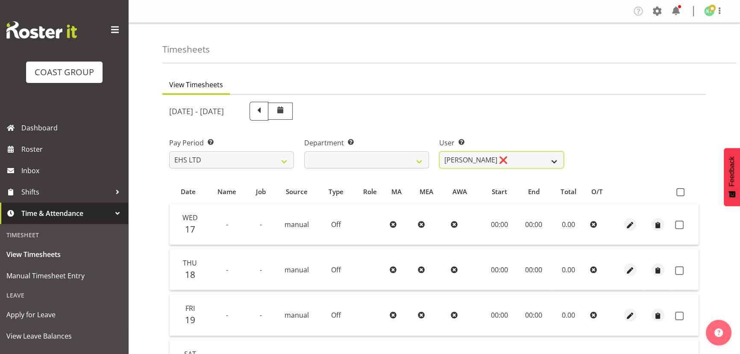
click at [530, 151] on select "Ashton Staats ❌ Darryl Burns ❌ Geoffrey Robertson ❌ Jackson Howsan ❌ Kade Tiati…" at bounding box center [501, 159] width 125 height 17
click at [439, 151] on select "Ashton Staats ❌ Darryl Burns ❌ Geoffrey Robertson ❌ Jackson Howsan ❌ Kade Tiati…" at bounding box center [501, 159] width 125 height 17
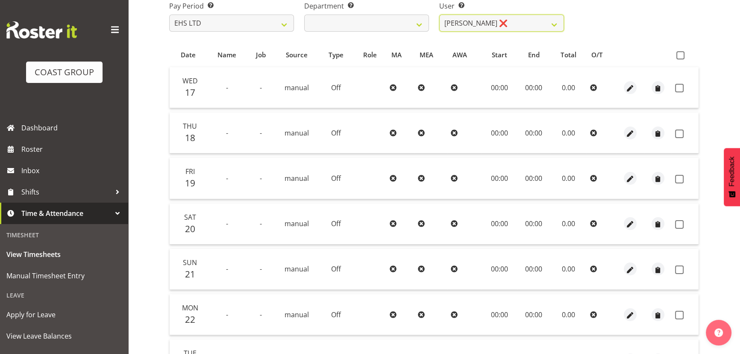
scroll to position [74, 0]
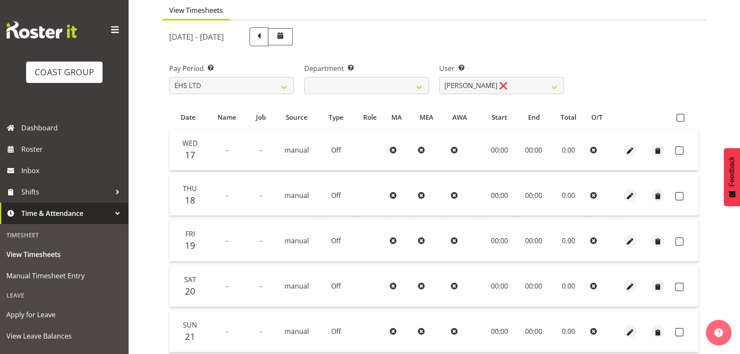
click at [533, 94] on div "User Select user. Note: This is filtered down by the previous two drop-down ite…" at bounding box center [501, 75] width 135 height 48
click at [538, 88] on select "Ashton Staats ❌ Darryl Burns ❌ Geoffrey Robertson ❌ Jackson Howsan ❌ Kade Tiati…" at bounding box center [501, 85] width 125 height 17
select select "9513"
click at [439, 77] on select "Ashton Staats ❌ Darryl Burns ❌ Geoffrey Robertson ❌ Jackson Howsan ❌ Kade Tiati…" at bounding box center [501, 85] width 125 height 17
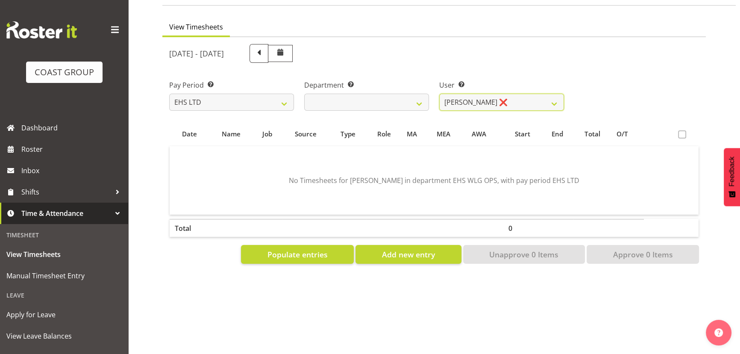
scroll to position [63, 0]
click at [628, 78] on div "Pay Period Select which pay period you would like to view. SLP LTD EHS LTD DW L…" at bounding box center [434, 92] width 540 height 48
